Goal: Transaction & Acquisition: Purchase product/service

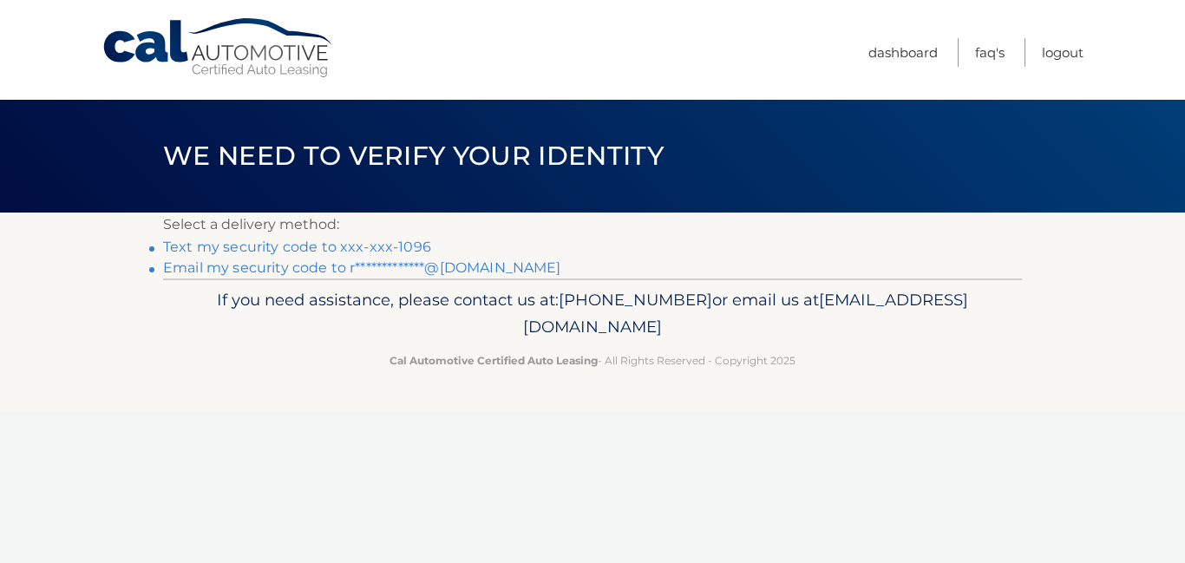
click at [249, 272] on link "**********" at bounding box center [362, 267] width 398 height 16
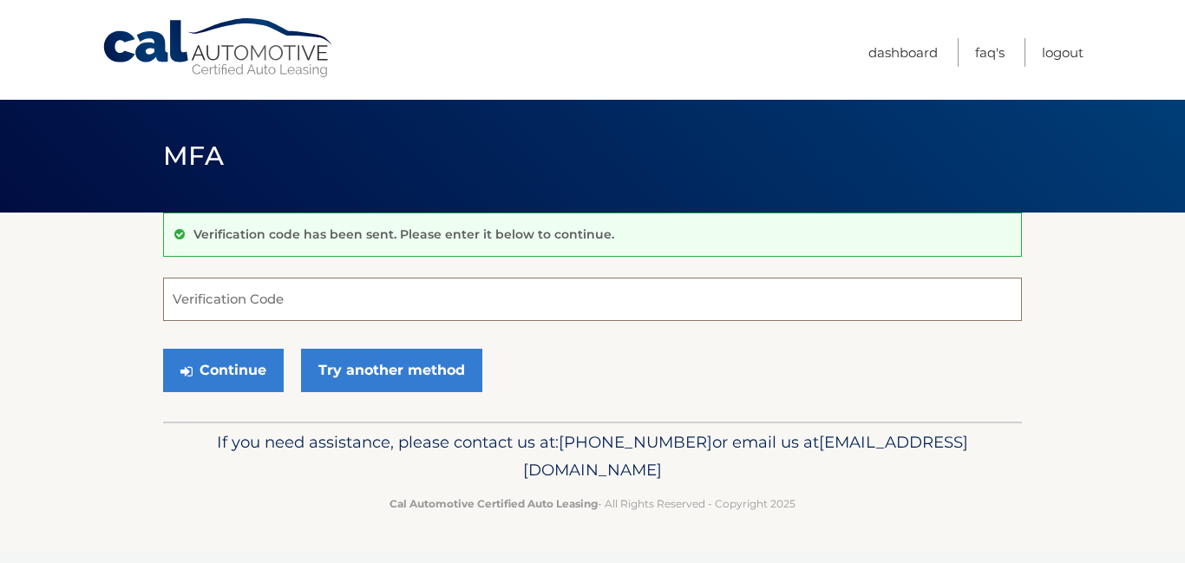
click at [216, 304] on input "Verification Code" at bounding box center [592, 299] width 859 height 43
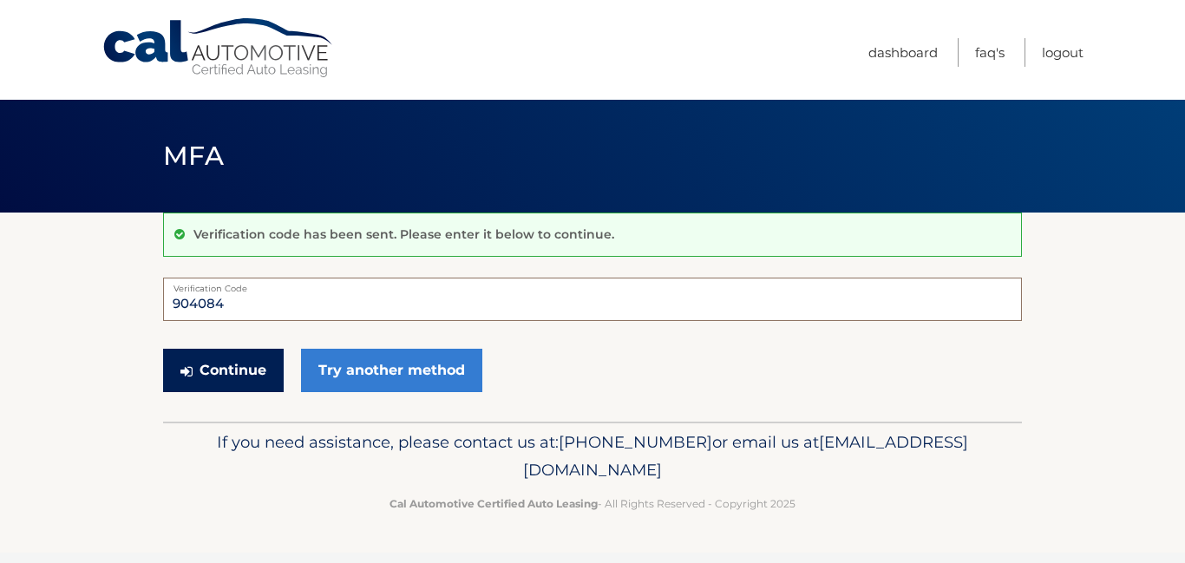
type input "904084"
click at [221, 375] on button "Continue" at bounding box center [223, 370] width 121 height 43
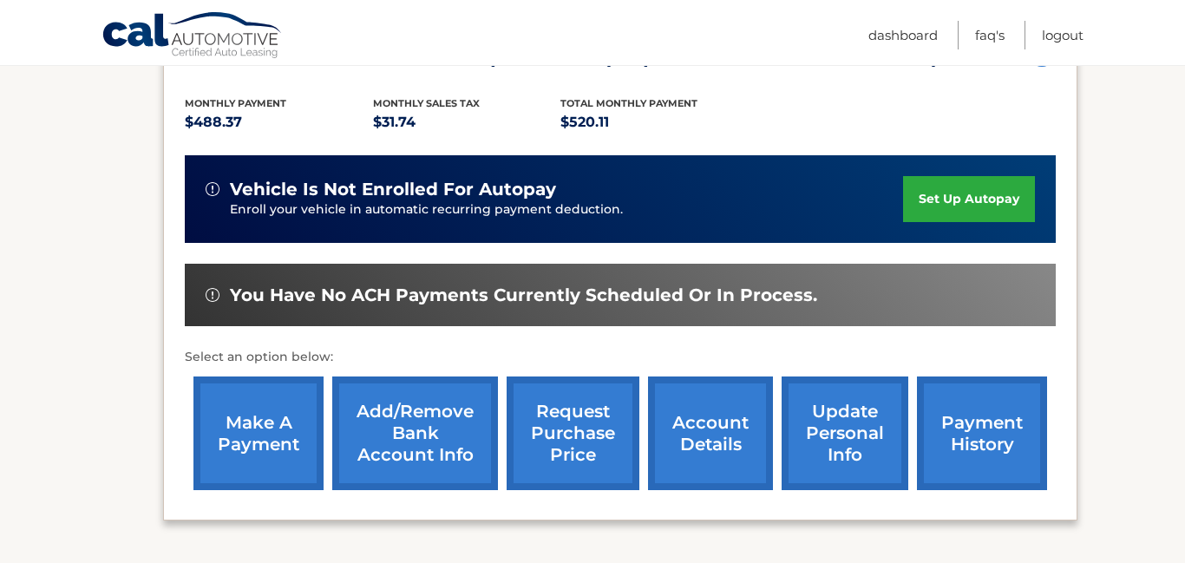
scroll to position [382, 0]
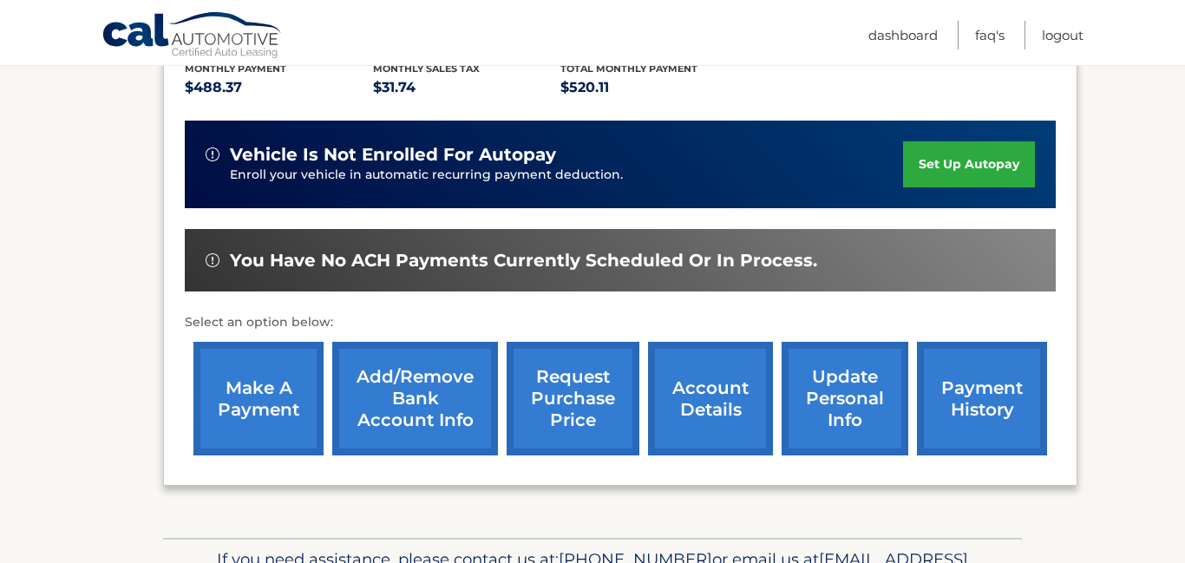
click at [264, 400] on link "make a payment" at bounding box center [258, 399] width 130 height 114
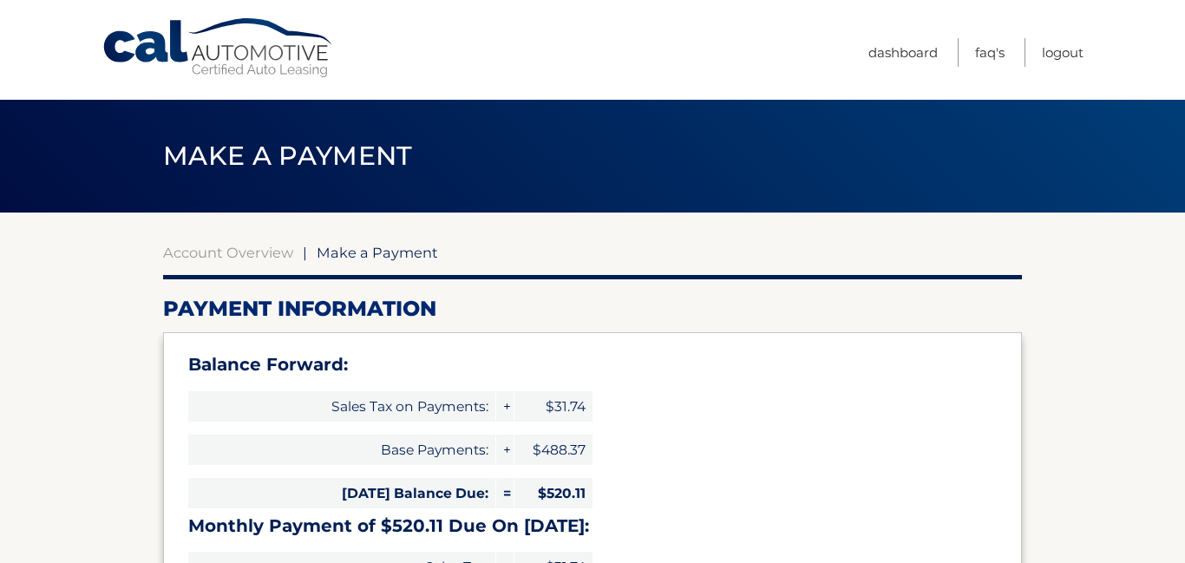
select select "MTNmMTJlZmItMjQ0MS00ZWZmLTg1ZmYtY2IwM2Q2MTRhNjMx"
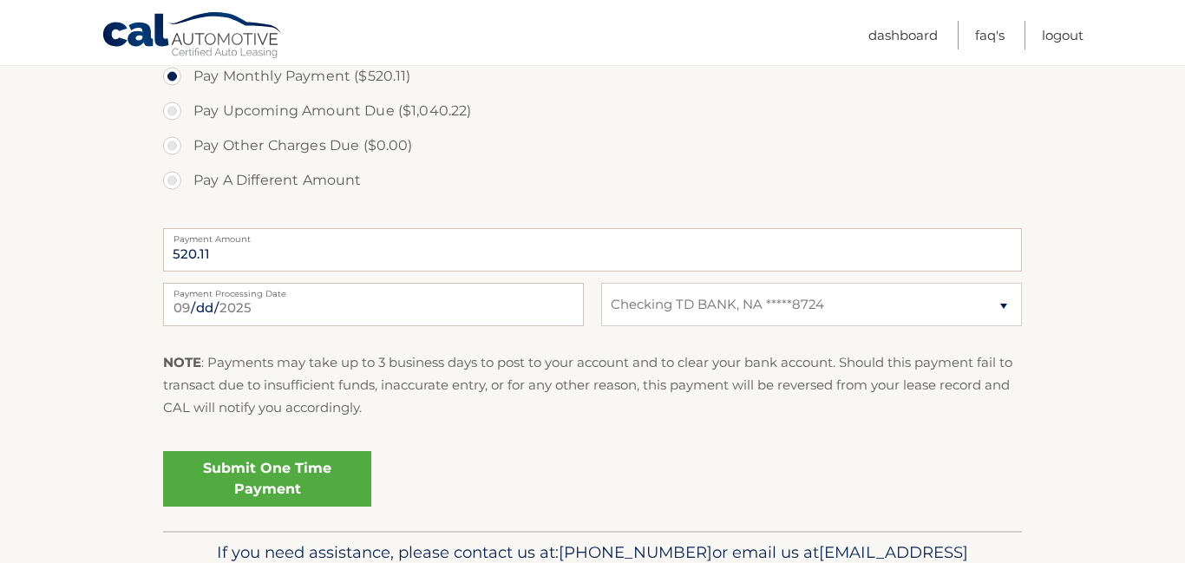
scroll to position [729, 0]
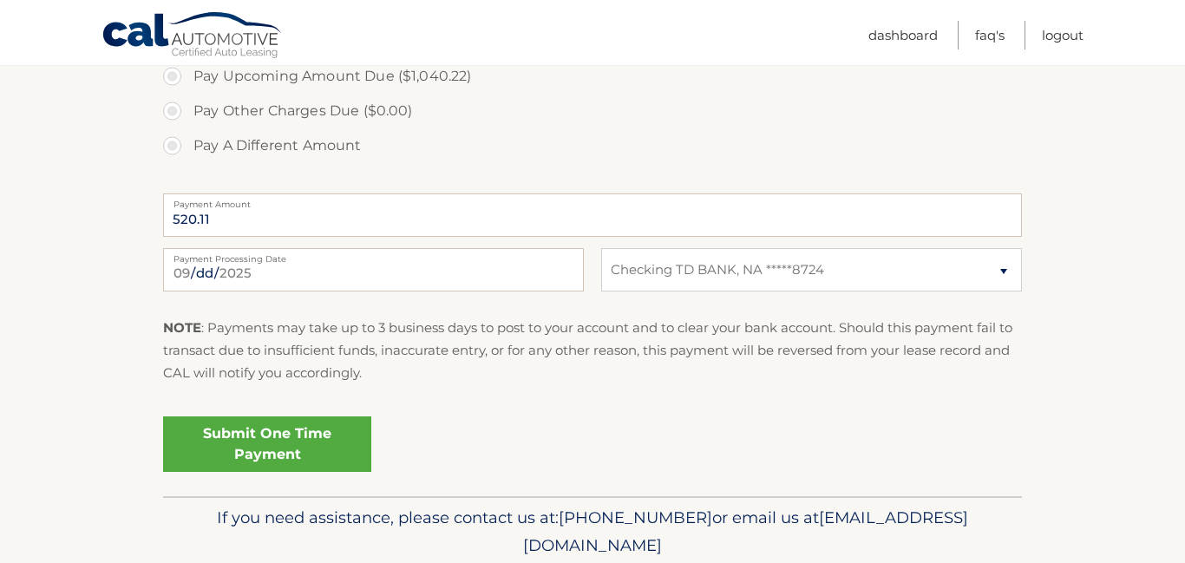
click at [269, 454] on link "Submit One Time Payment" at bounding box center [267, 444] width 208 height 56
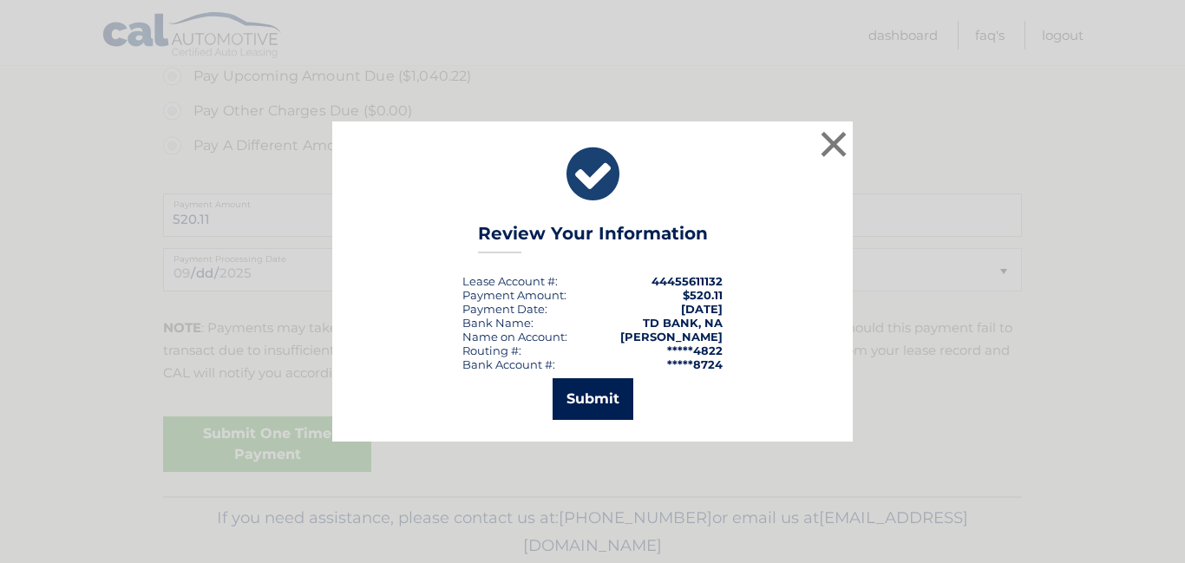
click at [596, 393] on button "Submit" at bounding box center [593, 399] width 81 height 42
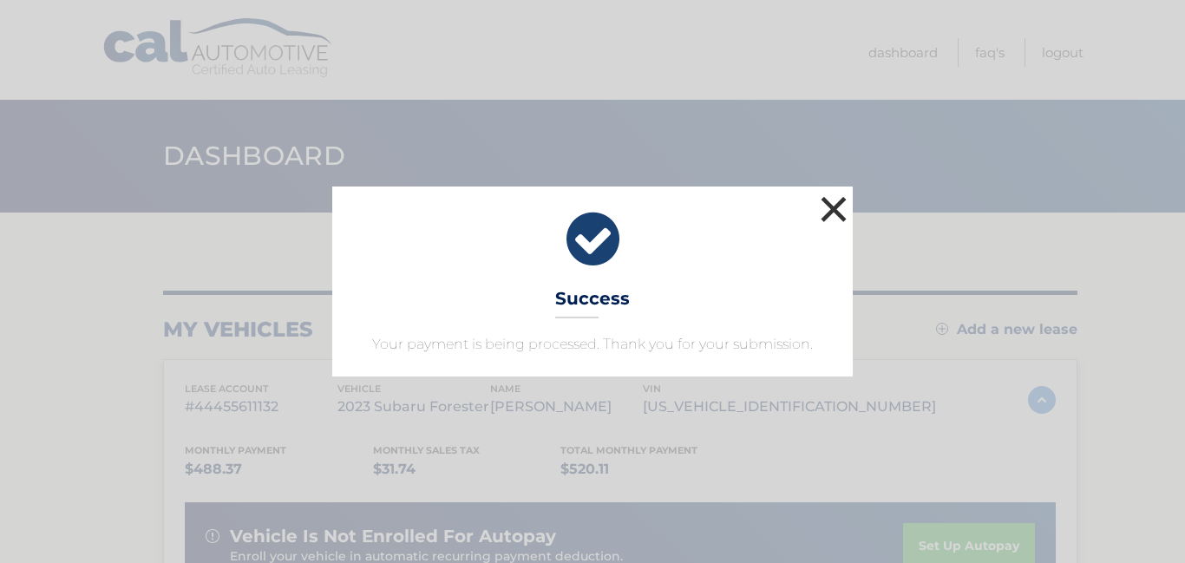
click at [833, 210] on button "×" at bounding box center [833, 209] width 35 height 35
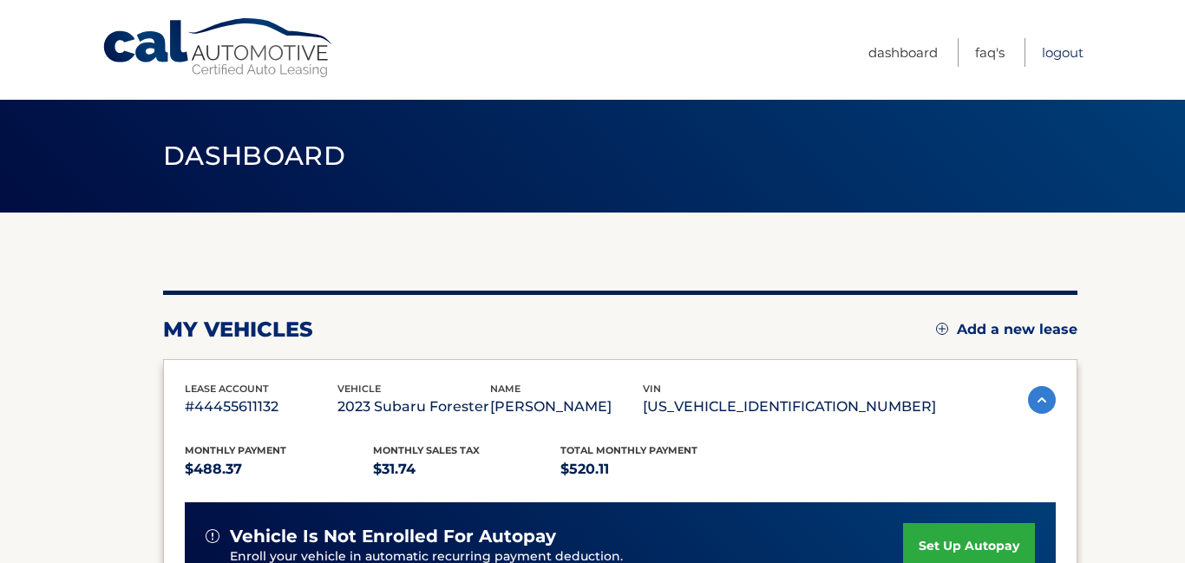
click at [1056, 55] on link "Logout" at bounding box center [1063, 52] width 42 height 29
